Goal: Task Accomplishment & Management: Use online tool/utility

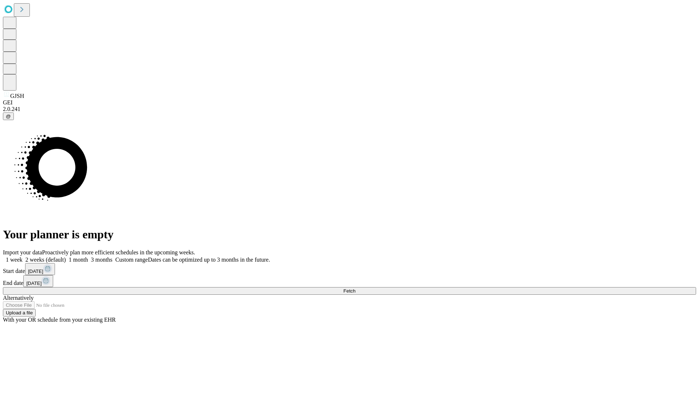
click at [355, 288] on span "Fetch" at bounding box center [349, 290] width 12 height 5
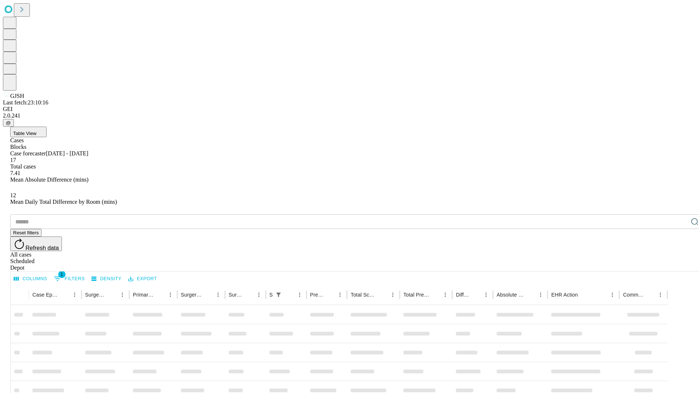
click at [680, 265] on div "Depot" at bounding box center [356, 268] width 693 height 7
